Goal: Use online tool/utility: Utilize a website feature to perform a specific function

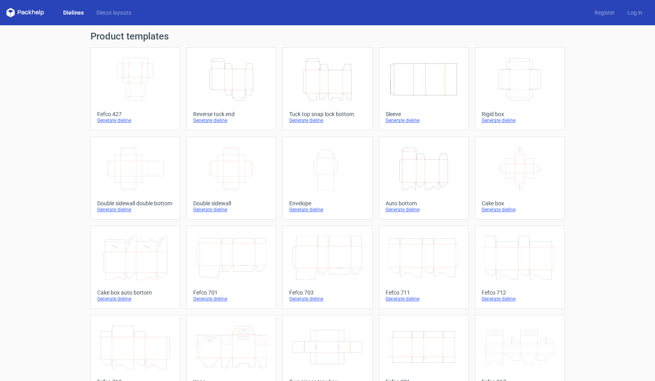
click at [333, 73] on icon "Height Depth Width" at bounding box center [327, 79] width 70 height 44
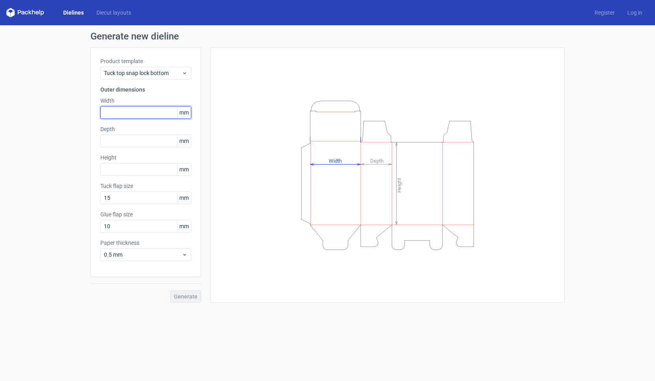
click at [147, 110] on input "text" at bounding box center [145, 112] width 91 height 13
type input "95"
type input "155"
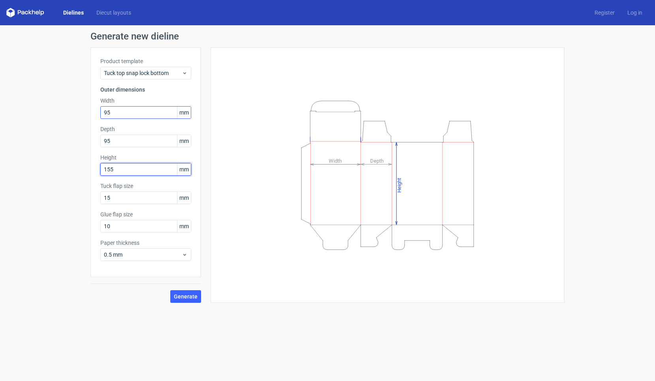
click at [186, 297] on button "Generate" at bounding box center [185, 296] width 31 height 13
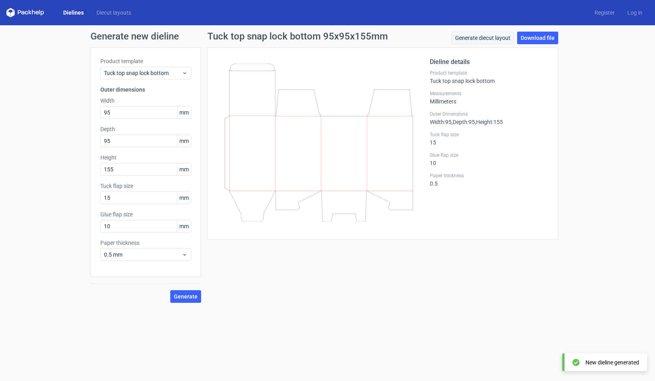
click at [474, 38] on link "Generate diecut layout" at bounding box center [482, 38] width 62 height 13
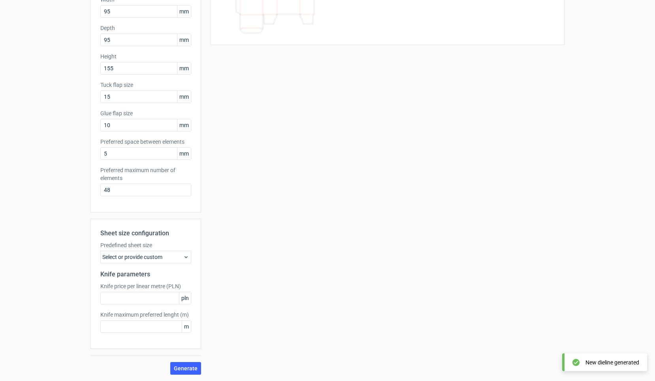
scroll to position [101, 0]
click at [154, 253] on div "Select or provide custom" at bounding box center [145, 257] width 91 height 13
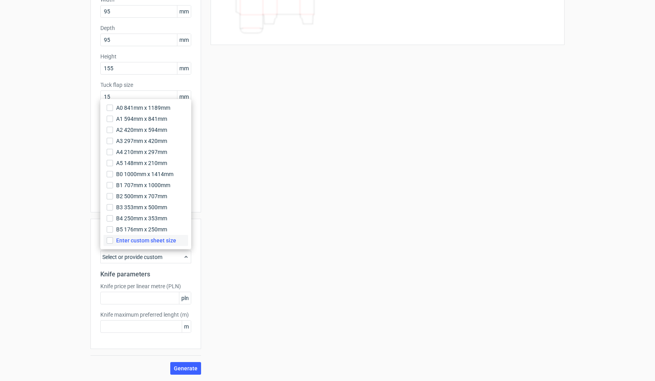
click at [147, 242] on span "Enter custom sheet size" at bounding box center [146, 241] width 60 height 8
click at [113, 242] on input "Enter custom sheet size" at bounding box center [110, 240] width 6 height 6
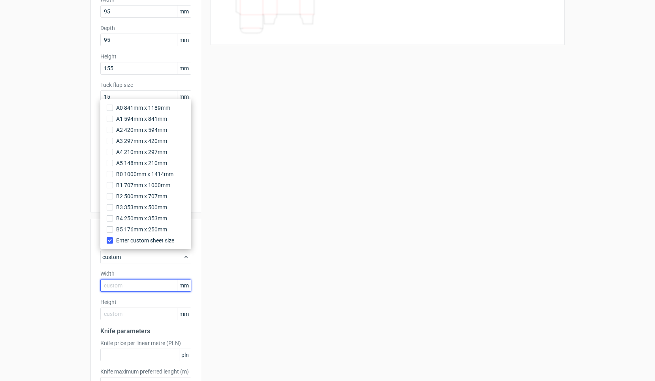
click at [144, 285] on input "text" at bounding box center [145, 285] width 91 height 13
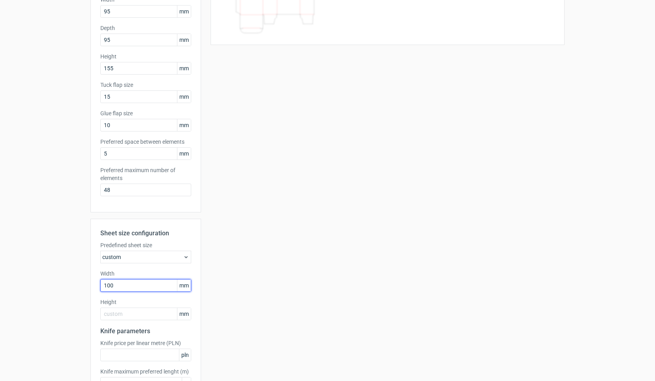
type input "1000"
type input "8"
type input "700"
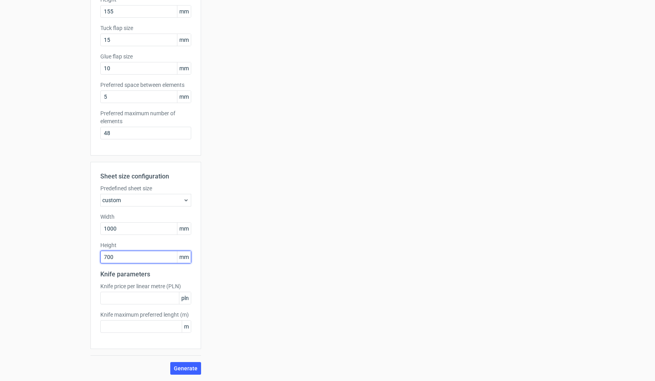
scroll to position [0, 0]
click at [186, 364] on button "Generate" at bounding box center [185, 368] width 31 height 13
